Goal: Task Accomplishment & Management: Use online tool/utility

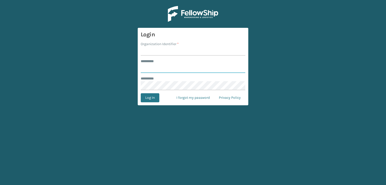
type input "***"
click at [204, 54] on input "Organization Identifier *" at bounding box center [193, 51] width 105 height 9
type input "sleepgeekz warehouse"
click at [150, 95] on button "Log In" at bounding box center [150, 98] width 19 height 9
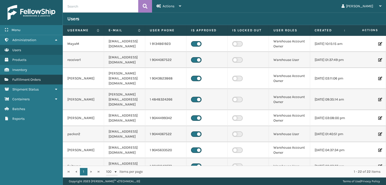
click at [25, 78] on span "Fulfillment Orders" at bounding box center [26, 80] width 28 height 4
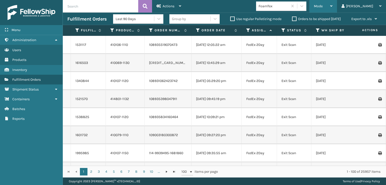
click at [334, 9] on div "Mode Regular Mode Picking Mode Labeling Mode Exit Scan Mode" at bounding box center [323, 6] width 28 height 13
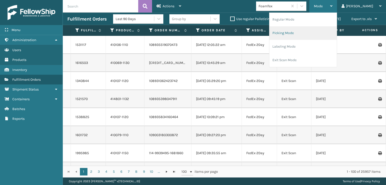
click at [310, 36] on li "Picking Mode" at bounding box center [302, 33] width 67 height 14
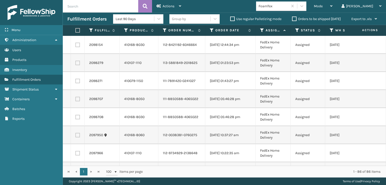
click at [78, 46] on label at bounding box center [77, 45] width 5 height 5
click at [76, 46] on input "checkbox" at bounding box center [75, 44] width 0 height 3
checkbox input "true"
click at [78, 62] on label at bounding box center [77, 63] width 5 height 5
click at [76, 62] on input "checkbox" at bounding box center [75, 62] width 0 height 3
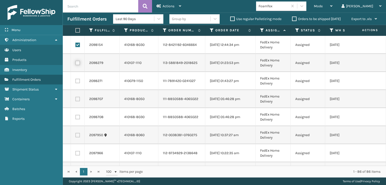
checkbox input "true"
click at [77, 81] on label at bounding box center [77, 81] width 5 height 5
click at [76, 81] on input "checkbox" at bounding box center [75, 80] width 0 height 3
checkbox input "true"
click at [76, 100] on label at bounding box center [77, 99] width 5 height 5
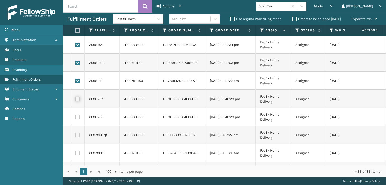
click at [76, 100] on input "checkbox" at bounding box center [75, 98] width 0 height 3
checkbox input "true"
click at [78, 119] on label at bounding box center [77, 117] width 5 height 5
click at [76, 118] on input "checkbox" at bounding box center [75, 116] width 0 height 3
checkbox input "true"
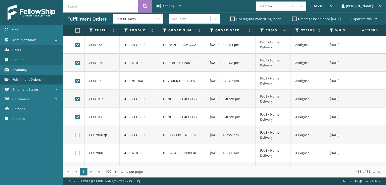
click at [78, 136] on label at bounding box center [77, 135] width 5 height 5
click at [76, 136] on input "checkbox" at bounding box center [75, 134] width 0 height 3
checkbox input "true"
click at [77, 153] on label at bounding box center [77, 153] width 5 height 5
click at [76, 153] on input "checkbox" at bounding box center [75, 152] width 0 height 3
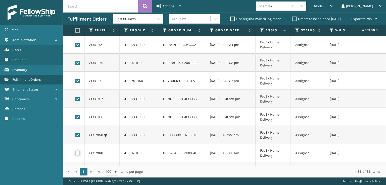
checkbox input "true"
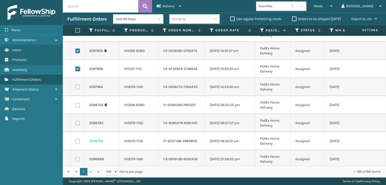
scroll to position [101, 0]
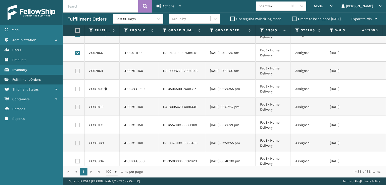
click at [77, 69] on label at bounding box center [77, 71] width 5 height 5
click at [76, 69] on input "checkbox" at bounding box center [75, 70] width 0 height 3
checkbox input "true"
click at [78, 91] on label at bounding box center [77, 89] width 5 height 5
click at [76, 90] on input "checkbox" at bounding box center [75, 88] width 0 height 3
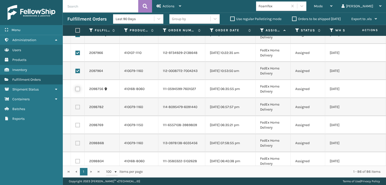
checkbox input "true"
click at [78, 106] on label at bounding box center [77, 107] width 5 height 5
click at [76, 106] on input "checkbox" at bounding box center [75, 106] width 0 height 3
checkbox input "true"
click at [76, 126] on label at bounding box center [77, 125] width 5 height 5
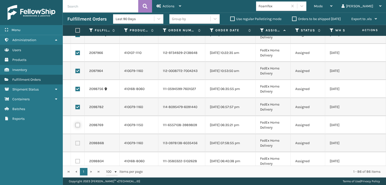
click at [76, 126] on input "checkbox" at bounding box center [75, 124] width 0 height 3
checkbox input "true"
click at [79, 144] on label at bounding box center [77, 143] width 5 height 5
click at [76, 144] on input "checkbox" at bounding box center [75, 142] width 0 height 3
checkbox input "true"
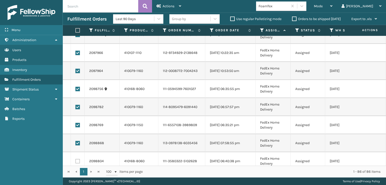
click at [79, 160] on label at bounding box center [77, 161] width 5 height 5
click at [76, 160] on input "checkbox" at bounding box center [75, 160] width 0 height 3
checkbox input "true"
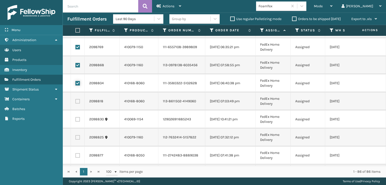
scroll to position [201, 0]
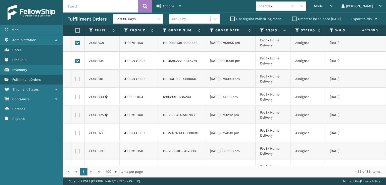
click at [76, 78] on label at bounding box center [77, 79] width 5 height 5
click at [76, 78] on input "checkbox" at bounding box center [75, 78] width 0 height 3
checkbox input "true"
click at [79, 99] on label at bounding box center [77, 97] width 5 height 5
click at [76, 98] on input "checkbox" at bounding box center [75, 96] width 0 height 3
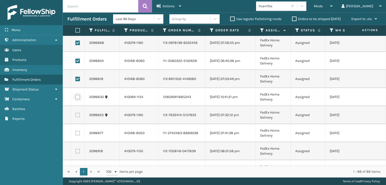
checkbox input "true"
click at [77, 115] on label at bounding box center [77, 115] width 5 height 5
click at [76, 115] on input "checkbox" at bounding box center [75, 114] width 0 height 3
checkbox input "true"
click at [79, 136] on td at bounding box center [78, 133] width 14 height 18
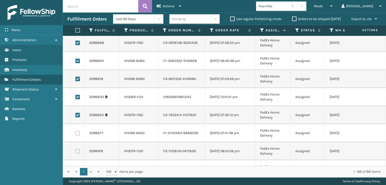
click at [78, 135] on label at bounding box center [77, 133] width 5 height 5
click at [76, 134] on input "checkbox" at bounding box center [75, 132] width 0 height 3
checkbox input "true"
click at [78, 154] on td at bounding box center [78, 152] width 14 height 18
click at [77, 152] on label at bounding box center [77, 151] width 5 height 5
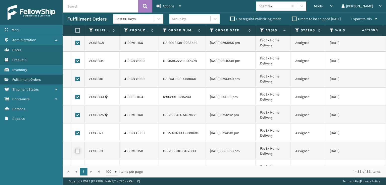
click at [76, 152] on input "checkbox" at bounding box center [75, 150] width 0 height 3
checkbox input "true"
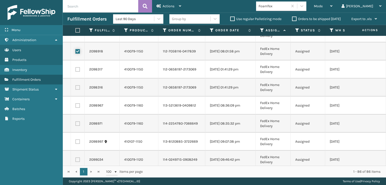
scroll to position [302, 0]
click at [77, 67] on label at bounding box center [77, 69] width 5 height 5
click at [76, 67] on input "checkbox" at bounding box center [75, 68] width 0 height 3
checkbox input "true"
click at [79, 87] on label at bounding box center [77, 87] width 5 height 5
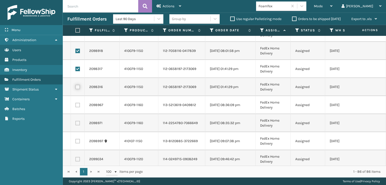
click at [76, 87] on input "checkbox" at bounding box center [75, 86] width 0 height 3
checkbox input "true"
click at [76, 105] on label at bounding box center [77, 105] width 5 height 5
click at [76, 105] on input "checkbox" at bounding box center [75, 104] width 0 height 3
checkbox input "true"
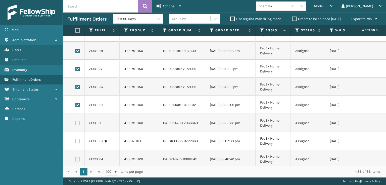
click at [78, 122] on label at bounding box center [77, 123] width 5 height 5
click at [76, 122] on input "checkbox" at bounding box center [75, 122] width 0 height 3
checkbox input "true"
click at [79, 140] on label at bounding box center [77, 141] width 5 height 5
click at [76, 140] on input "checkbox" at bounding box center [75, 140] width 0 height 3
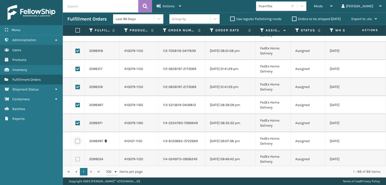
checkbox input "true"
click at [77, 160] on label at bounding box center [77, 159] width 5 height 5
click at [76, 160] on input "checkbox" at bounding box center [75, 158] width 0 height 3
checkbox input "true"
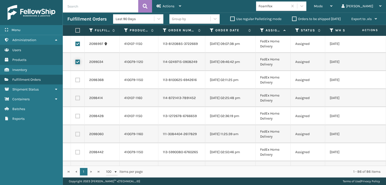
scroll to position [427, 0]
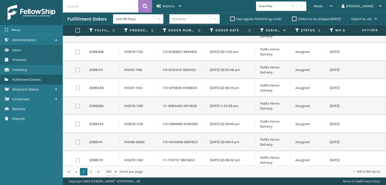
click at [79, 54] on label at bounding box center [77, 52] width 5 height 5
click at [76, 53] on input "checkbox" at bounding box center [75, 51] width 0 height 3
checkbox input "true"
click at [78, 72] on label at bounding box center [77, 70] width 5 height 5
click at [76, 71] on input "checkbox" at bounding box center [75, 69] width 0 height 3
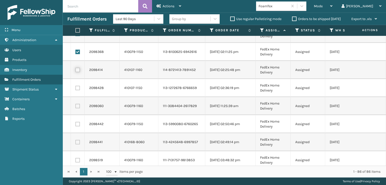
checkbox input "true"
click at [77, 87] on label at bounding box center [77, 88] width 5 height 5
click at [76, 87] on input "checkbox" at bounding box center [75, 87] width 0 height 3
checkbox input "true"
click at [78, 107] on label at bounding box center [77, 106] width 5 height 5
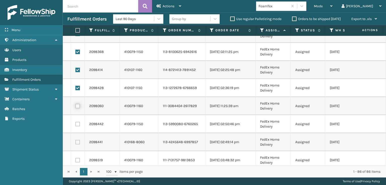
click at [76, 107] on input "checkbox" at bounding box center [75, 105] width 0 height 3
checkbox input "true"
click at [78, 122] on label at bounding box center [77, 124] width 5 height 5
click at [76, 122] on input "checkbox" at bounding box center [75, 123] width 0 height 3
checkbox input "true"
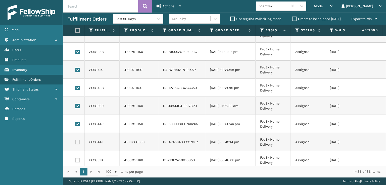
click at [76, 141] on label at bounding box center [77, 142] width 5 height 5
click at [76, 141] on input "checkbox" at bounding box center [75, 141] width 0 height 3
checkbox input "true"
click at [77, 158] on label at bounding box center [77, 160] width 5 height 5
click at [76, 158] on input "checkbox" at bounding box center [75, 159] width 0 height 3
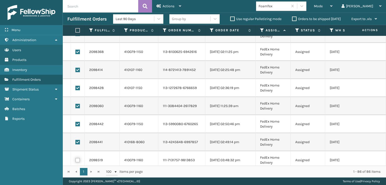
checkbox input "true"
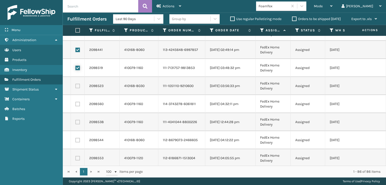
scroll to position [528, 0]
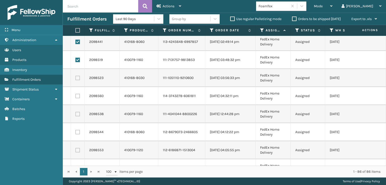
click at [76, 78] on label at bounding box center [77, 78] width 5 height 5
click at [76, 78] on input "checkbox" at bounding box center [75, 77] width 0 height 3
checkbox input "true"
click at [79, 96] on label at bounding box center [77, 96] width 5 height 5
click at [76, 96] on input "checkbox" at bounding box center [75, 95] width 0 height 3
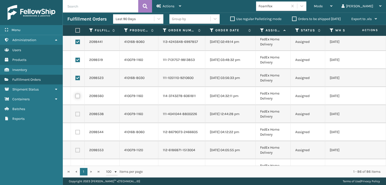
checkbox input "true"
click at [78, 113] on label at bounding box center [77, 114] width 5 height 5
click at [76, 113] on input "checkbox" at bounding box center [75, 113] width 0 height 3
checkbox input "true"
click at [77, 135] on td at bounding box center [78, 132] width 14 height 18
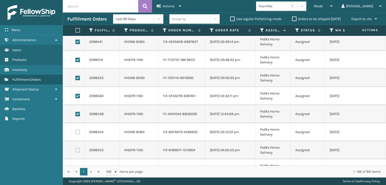
click at [77, 129] on td at bounding box center [78, 132] width 14 height 18
click at [77, 134] on label at bounding box center [77, 132] width 5 height 5
click at [76, 133] on input "checkbox" at bounding box center [75, 131] width 0 height 3
checkbox input "true"
click at [77, 152] on label at bounding box center [77, 150] width 5 height 5
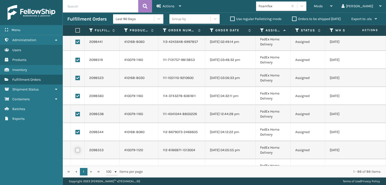
click at [76, 152] on input "checkbox" at bounding box center [75, 149] width 0 height 3
checkbox input "true"
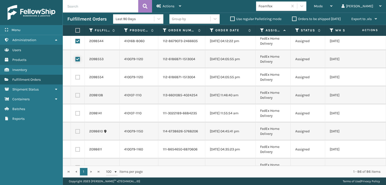
scroll to position [628, 0]
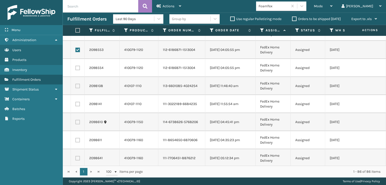
click at [79, 67] on label at bounding box center [77, 68] width 5 height 5
click at [76, 67] on input "checkbox" at bounding box center [75, 67] width 0 height 3
checkbox input "true"
click at [79, 85] on label at bounding box center [77, 86] width 5 height 5
click at [76, 85] on input "checkbox" at bounding box center [75, 85] width 0 height 3
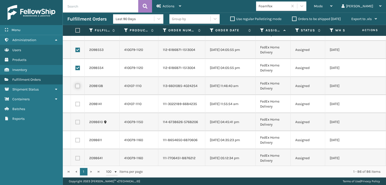
checkbox input "true"
click at [77, 103] on label at bounding box center [77, 104] width 5 height 5
click at [76, 103] on input "checkbox" at bounding box center [75, 103] width 0 height 3
checkbox input "true"
click at [77, 123] on label at bounding box center [77, 122] width 5 height 5
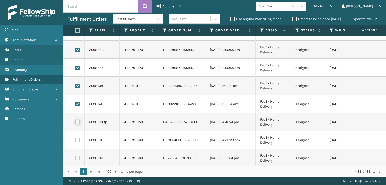
click at [76, 123] on input "checkbox" at bounding box center [75, 121] width 0 height 3
checkbox input "true"
click at [77, 139] on label at bounding box center [77, 140] width 5 height 5
click at [76, 139] on input "checkbox" at bounding box center [75, 139] width 0 height 3
checkbox input "true"
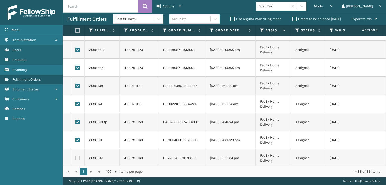
click at [78, 158] on label at bounding box center [77, 158] width 5 height 5
click at [76, 158] on input "checkbox" at bounding box center [75, 157] width 0 height 3
checkbox input "true"
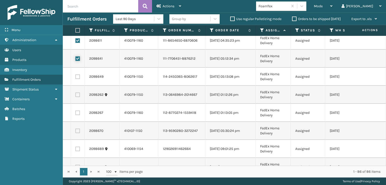
scroll to position [729, 0]
click at [78, 76] on label at bounding box center [77, 76] width 5 height 5
click at [76, 76] on input "checkbox" at bounding box center [75, 75] width 0 height 3
checkbox input "true"
click at [77, 93] on label at bounding box center [77, 94] width 5 height 5
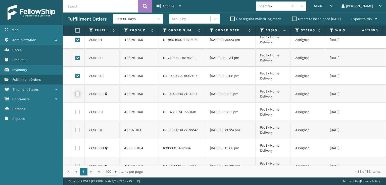
click at [76, 93] on input "checkbox" at bounding box center [75, 93] width 0 height 3
checkbox input "true"
click at [77, 111] on label at bounding box center [77, 112] width 5 height 5
click at [76, 111] on input "checkbox" at bounding box center [75, 111] width 0 height 3
checkbox input "true"
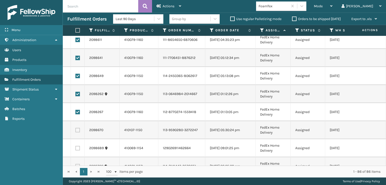
click at [78, 130] on label at bounding box center [77, 130] width 5 height 5
click at [76, 130] on input "checkbox" at bounding box center [75, 129] width 0 height 3
checkbox input "true"
click at [78, 150] on label at bounding box center [77, 148] width 5 height 5
click at [76, 150] on input "checkbox" at bounding box center [75, 147] width 0 height 3
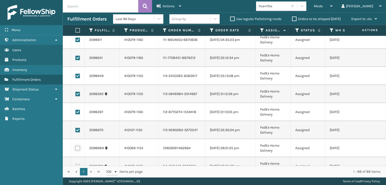
checkbox input "true"
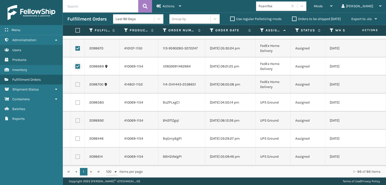
scroll to position [829, 0]
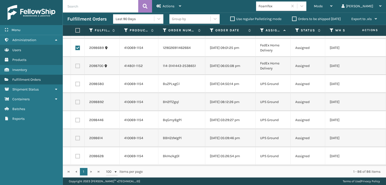
click at [78, 68] on label at bounding box center [77, 66] width 5 height 5
click at [76, 67] on input "checkbox" at bounding box center [75, 65] width 0 height 3
checkbox input "true"
click at [165, 6] on span "Actions" at bounding box center [169, 6] width 12 height 4
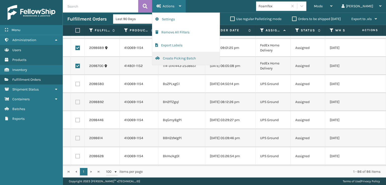
click at [169, 59] on button "Create Picking Batch" at bounding box center [185, 58] width 67 height 13
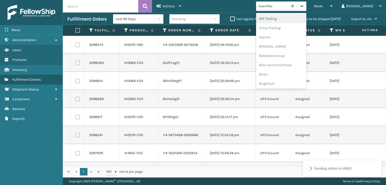
click at [306, 9] on div at bounding box center [301, 6] width 9 height 9
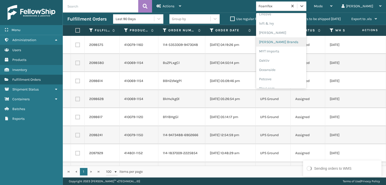
click at [299, 44] on div "[PERSON_NAME] Brands" at bounding box center [281, 41] width 50 height 9
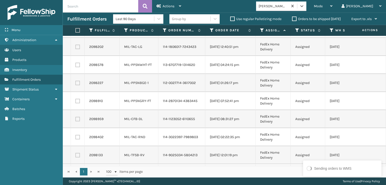
scroll to position [0, 0]
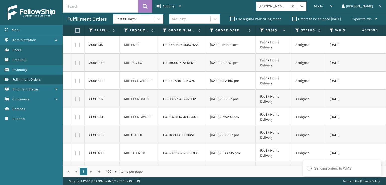
click at [81, 46] on td at bounding box center [78, 45] width 14 height 18
click at [78, 45] on label at bounding box center [77, 45] width 5 height 5
click at [76, 45] on input "checkbox" at bounding box center [75, 44] width 0 height 3
checkbox input "true"
click at [77, 63] on label at bounding box center [77, 63] width 5 height 5
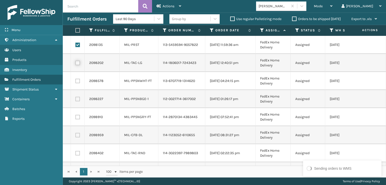
click at [76, 63] on input "checkbox" at bounding box center [75, 62] width 0 height 3
checkbox input "true"
click at [78, 86] on td at bounding box center [78, 81] width 14 height 18
click at [78, 80] on label at bounding box center [77, 81] width 5 height 5
click at [76, 80] on input "checkbox" at bounding box center [75, 80] width 0 height 3
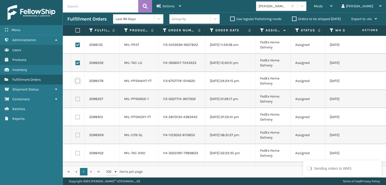
checkbox input "true"
click at [78, 100] on label at bounding box center [77, 99] width 5 height 5
click at [76, 100] on input "checkbox" at bounding box center [75, 98] width 0 height 3
checkbox input "true"
click at [78, 118] on label at bounding box center [77, 117] width 5 height 5
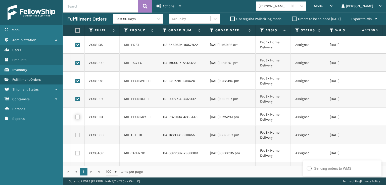
click at [76, 118] on input "checkbox" at bounding box center [75, 116] width 0 height 3
checkbox input "true"
click at [78, 135] on label at bounding box center [77, 135] width 5 height 5
click at [76, 135] on input "checkbox" at bounding box center [75, 134] width 0 height 3
checkbox input "true"
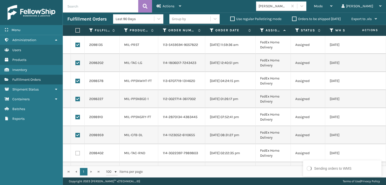
click at [79, 154] on label at bounding box center [77, 153] width 5 height 5
click at [76, 154] on input "checkbox" at bounding box center [75, 152] width 0 height 3
checkbox input "true"
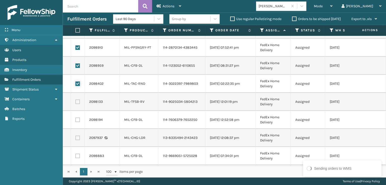
scroll to position [75, 0]
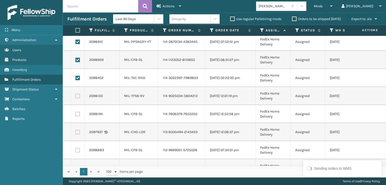
click at [77, 95] on label at bounding box center [77, 96] width 5 height 5
click at [76, 95] on input "checkbox" at bounding box center [75, 95] width 0 height 3
checkbox input "true"
click at [79, 114] on label at bounding box center [77, 114] width 5 height 5
click at [76, 114] on input "checkbox" at bounding box center [75, 113] width 0 height 3
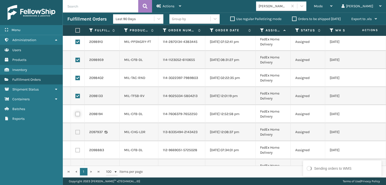
checkbox input "true"
click at [79, 134] on label at bounding box center [77, 132] width 5 height 5
click at [76, 133] on input "checkbox" at bounding box center [75, 131] width 0 height 3
checkbox input "true"
click at [80, 151] on td at bounding box center [78, 151] width 14 height 18
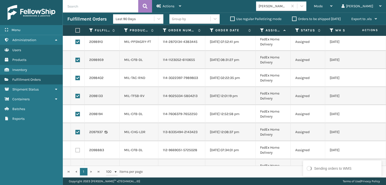
click at [77, 151] on label at bounding box center [77, 150] width 5 height 5
click at [76, 151] on input "checkbox" at bounding box center [75, 149] width 0 height 3
checkbox input "true"
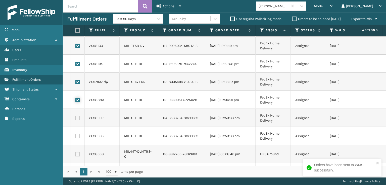
scroll to position [151, 0]
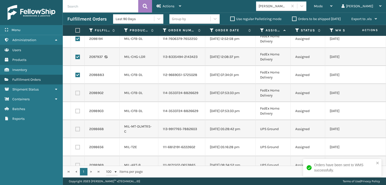
click at [78, 94] on label at bounding box center [77, 93] width 5 height 5
click at [76, 94] on input "checkbox" at bounding box center [75, 92] width 0 height 3
checkbox input "true"
click at [78, 112] on label at bounding box center [77, 111] width 5 height 5
click at [76, 112] on input "checkbox" at bounding box center [75, 110] width 0 height 3
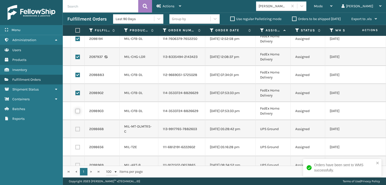
checkbox input "true"
click at [179, 5] on icon at bounding box center [180, 6] width 2 height 4
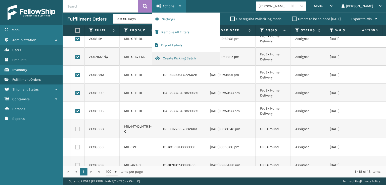
click at [177, 57] on button "Create Picking Batch" at bounding box center [185, 58] width 67 height 13
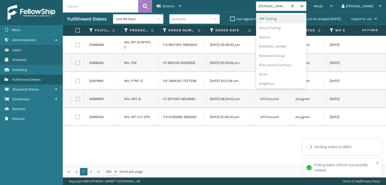
click at [304, 4] on icon at bounding box center [301, 6] width 5 height 5
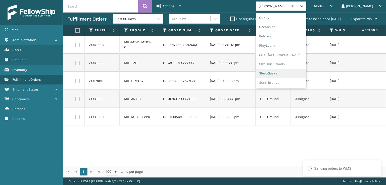
click at [295, 72] on div "SleepGeekz" at bounding box center [281, 73] width 50 height 9
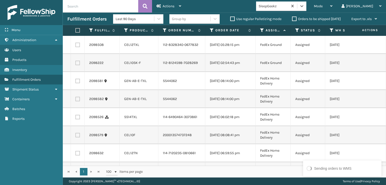
click at [75, 45] on label at bounding box center [77, 45] width 5 height 5
click at [75, 45] on input "checkbox" at bounding box center [75, 44] width 0 height 3
checkbox input "true"
click at [77, 65] on label at bounding box center [77, 63] width 5 height 5
click at [76, 64] on input "checkbox" at bounding box center [75, 62] width 0 height 3
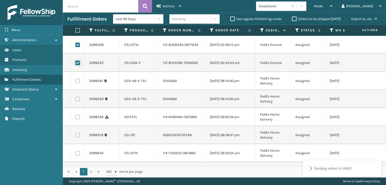
checkbox input "true"
click at [77, 83] on label at bounding box center [77, 81] width 5 height 5
click at [76, 82] on input "checkbox" at bounding box center [75, 80] width 0 height 3
checkbox input "true"
click at [77, 102] on label at bounding box center [77, 99] width 5 height 5
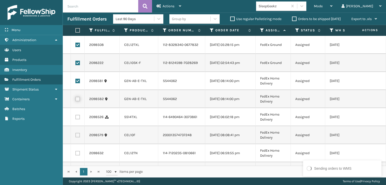
click at [76, 100] on input "checkbox" at bounding box center [75, 98] width 0 height 3
checkbox input "true"
click at [77, 120] on label at bounding box center [77, 117] width 5 height 5
click at [76, 118] on input "checkbox" at bounding box center [75, 116] width 0 height 3
checkbox input "true"
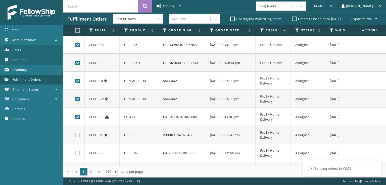
click at [78, 138] on label at bounding box center [77, 135] width 5 height 5
click at [76, 136] on input "checkbox" at bounding box center [75, 134] width 0 height 3
checkbox input "true"
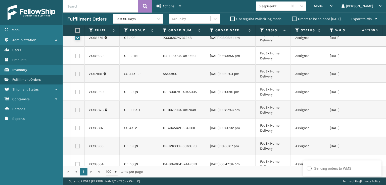
scroll to position [101, 0]
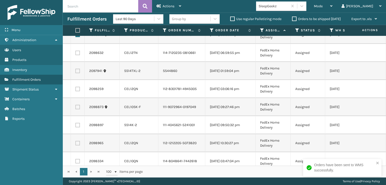
click at [78, 55] on label at bounding box center [77, 53] width 5 height 5
click at [76, 54] on input "checkbox" at bounding box center [75, 52] width 0 height 3
checkbox input "true"
click at [77, 73] on label at bounding box center [77, 71] width 5 height 5
click at [76, 72] on input "checkbox" at bounding box center [75, 70] width 0 height 3
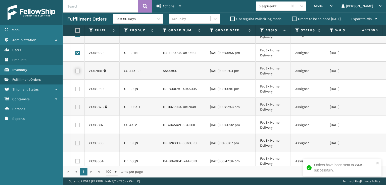
checkbox input "true"
click at [77, 91] on label at bounding box center [77, 89] width 5 height 5
click at [76, 90] on input "checkbox" at bounding box center [75, 88] width 0 height 3
checkbox input "true"
click at [78, 110] on label at bounding box center [77, 107] width 5 height 5
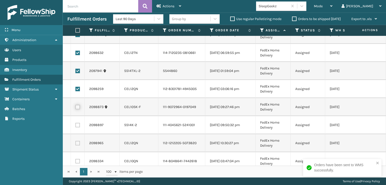
click at [76, 108] on input "checkbox" at bounding box center [75, 106] width 0 height 3
checkbox input "true"
click at [76, 134] on td at bounding box center [78, 125] width 14 height 18
click at [78, 128] on label at bounding box center [77, 125] width 5 height 5
click at [76, 126] on input "checkbox" at bounding box center [75, 124] width 0 height 3
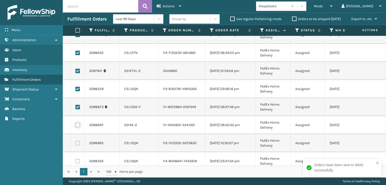
checkbox input "true"
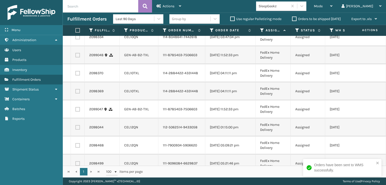
scroll to position [226, 0]
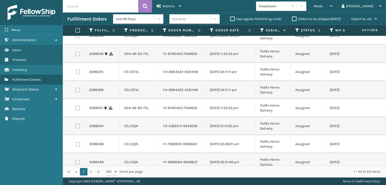
click at [79, 20] on label at bounding box center [77, 18] width 5 height 5
click at [76, 19] on input "checkbox" at bounding box center [75, 17] width 0 height 3
checkbox input "true"
click at [78, 38] on label at bounding box center [77, 36] width 5 height 5
click at [76, 37] on input "checkbox" at bounding box center [75, 35] width 0 height 3
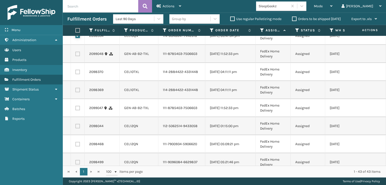
checkbox input "true"
click at [78, 56] on label at bounding box center [77, 54] width 5 height 5
click at [76, 55] on input "checkbox" at bounding box center [75, 53] width 0 height 3
checkbox input "true"
click at [75, 81] on td at bounding box center [78, 72] width 14 height 18
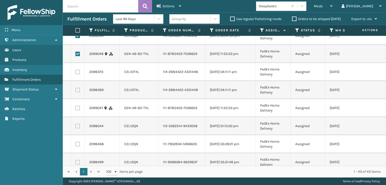
click at [76, 74] on label at bounding box center [77, 72] width 5 height 5
click at [76, 73] on input "checkbox" at bounding box center [75, 71] width 0 height 3
checkbox input "true"
click at [77, 92] on label at bounding box center [77, 90] width 5 height 5
click at [76, 91] on input "checkbox" at bounding box center [75, 89] width 0 height 3
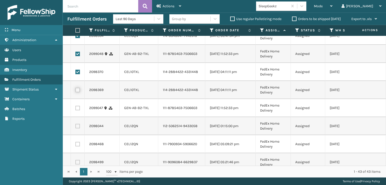
checkbox input "true"
click at [79, 111] on label at bounding box center [77, 108] width 5 height 5
click at [76, 109] on input "checkbox" at bounding box center [75, 107] width 0 height 3
checkbox input "true"
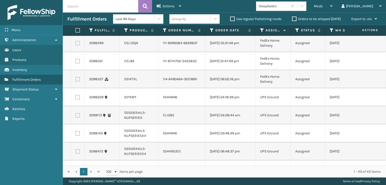
scroll to position [352, 0]
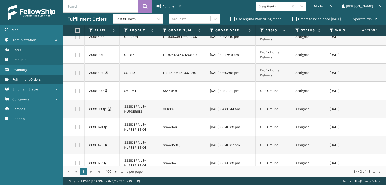
click at [77, 3] on label at bounding box center [77, 0] width 5 height 5
click at [76, 2] on input "checkbox" at bounding box center [75, -1] width 0 height 3
checkbox input "true"
click at [78, 21] on label at bounding box center [77, 19] width 5 height 5
click at [76, 20] on input "checkbox" at bounding box center [75, 18] width 0 height 3
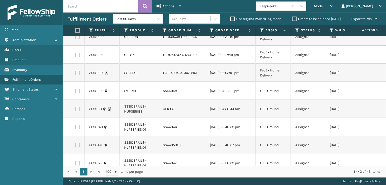
checkbox input "true"
click at [78, 39] on label at bounding box center [77, 37] width 5 height 5
click at [76, 38] on input "checkbox" at bounding box center [75, 36] width 0 height 3
checkbox input "true"
click at [78, 57] on label at bounding box center [77, 55] width 5 height 5
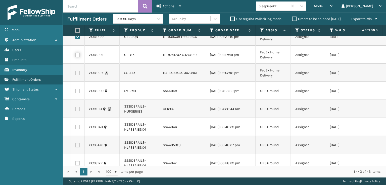
click at [76, 56] on input "checkbox" at bounding box center [75, 54] width 0 height 3
checkbox input "true"
click at [79, 75] on label at bounding box center [77, 73] width 5 height 5
click at [76, 74] on input "checkbox" at bounding box center [75, 72] width 0 height 3
checkbox input "true"
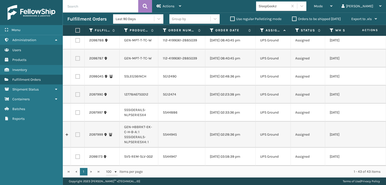
scroll to position [726, 0]
drag, startPoint x: 172, startPoint y: 6, endPoint x: 170, endPoint y: 16, distance: 10.0
click at [172, 7] on span "Actions" at bounding box center [169, 6] width 12 height 4
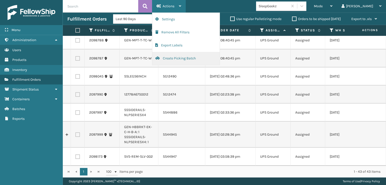
click at [172, 62] on button "Create Picking Batch" at bounding box center [185, 58] width 67 height 13
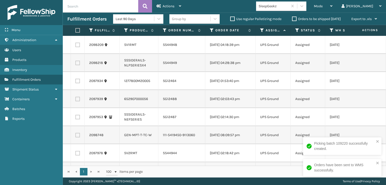
click at [78, 30] on label at bounding box center [76, 30] width 3 height 5
click at [76, 30] on input "checkbox" at bounding box center [75, 30] width 0 height 3
checkbox input "true"
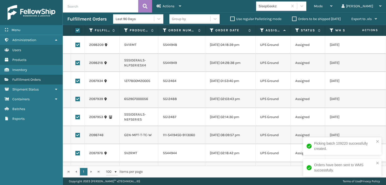
checkbox input "true"
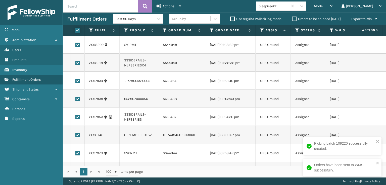
checkbox input "true"
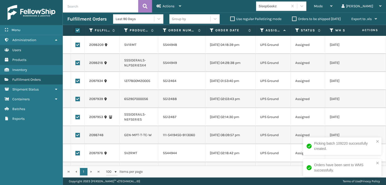
checkbox input "true"
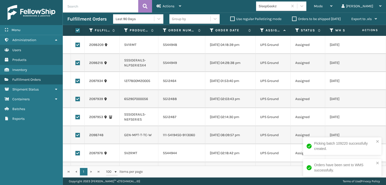
checkbox input "true"
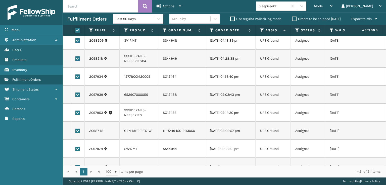
scroll to position [0, 0]
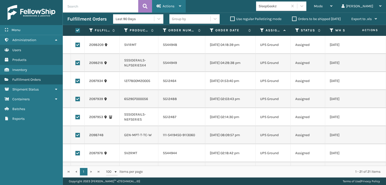
click at [165, 2] on div "Actions" at bounding box center [169, 6] width 25 height 13
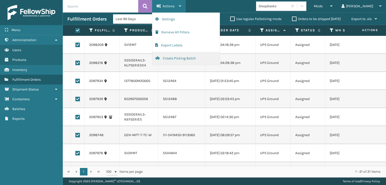
click at [183, 58] on button "Create Picking Batch" at bounding box center [185, 58] width 67 height 13
